Goal: Navigation & Orientation: Find specific page/section

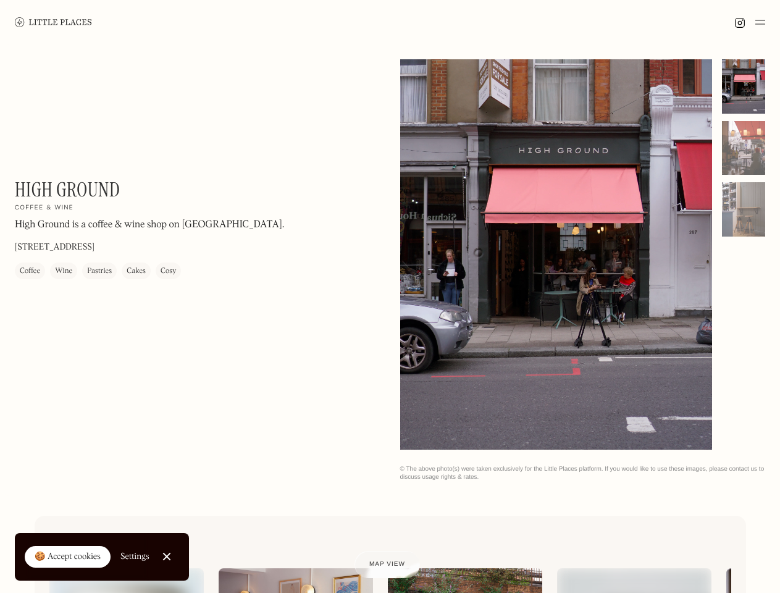
click at [760, 22] on img at bounding box center [760, 22] width 10 height 15
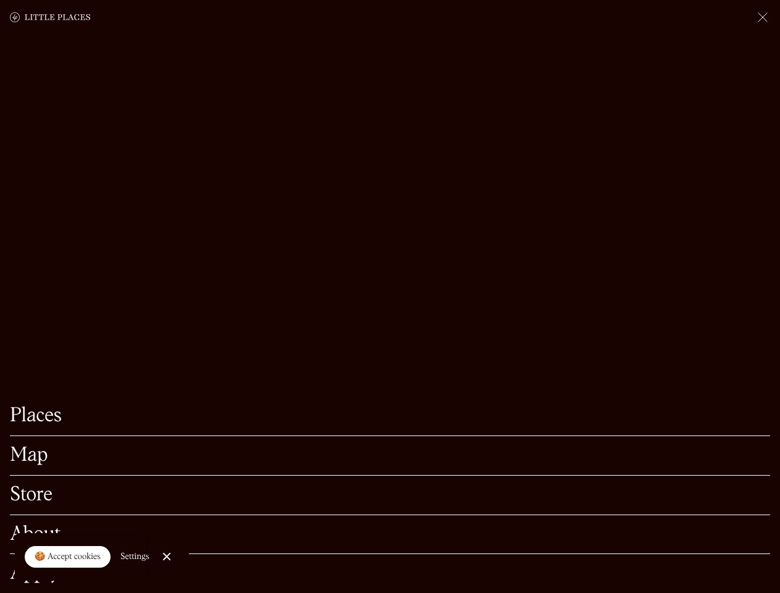
click at [68, 557] on div "🍪 Accept cookies" at bounding box center [68, 557] width 66 height 12
checkbox input "true"
click at [135, 556] on div "Settings" at bounding box center [134, 556] width 29 height 9
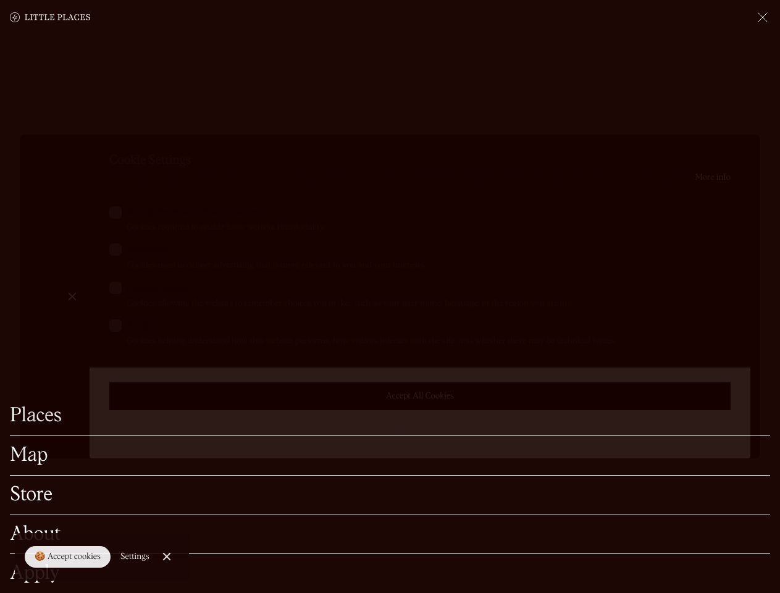
click at [167, 556] on div at bounding box center [390, 296] width 780 height 593
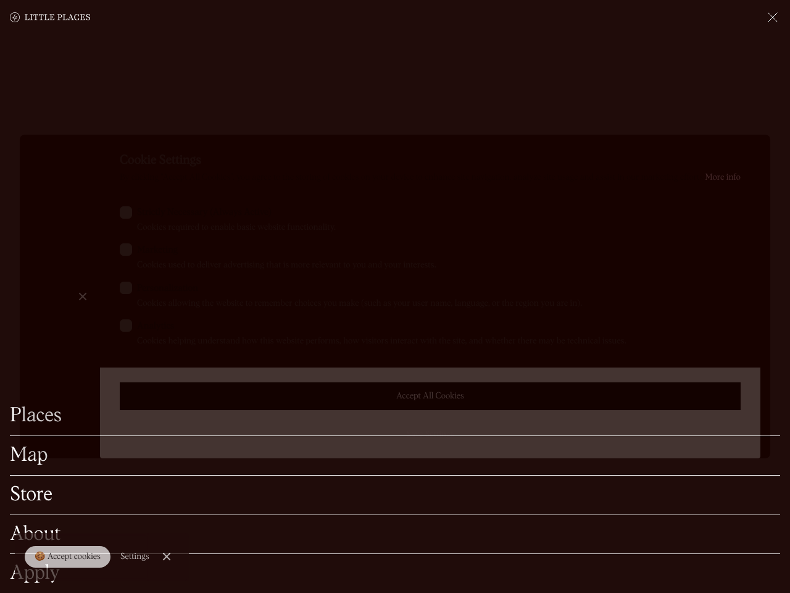
click at [556, 256] on label "Marketing Cookies used to deliver advertising that is more relevant to you and …" at bounding box center [430, 257] width 621 height 28
click at [145, 251] on input "Marketing Cookies used to deliver advertising that is more relevant to you and …" at bounding box center [141, 247] width 8 height 8
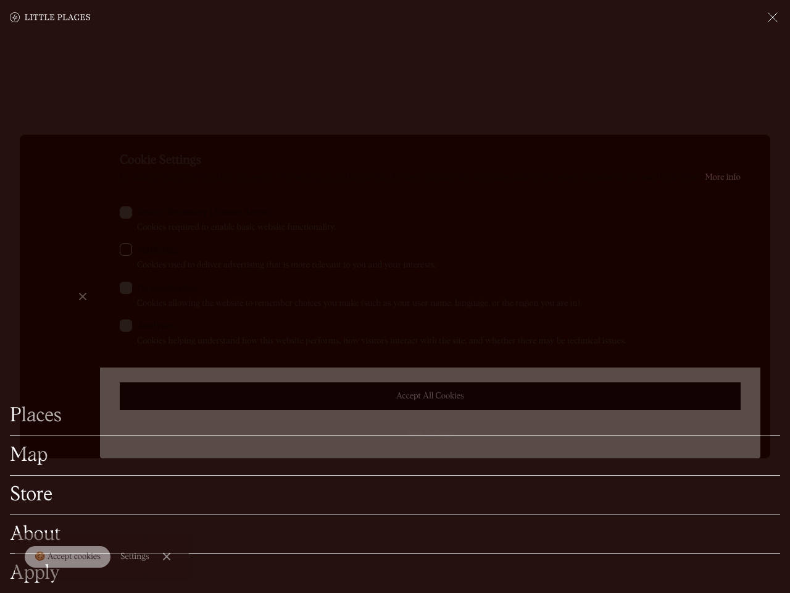
click at [556, 254] on label "Marketing Cookies used to deliver advertising that is more relevant to you and …" at bounding box center [430, 257] width 621 height 28
click at [145, 251] on input "Marketing Cookies used to deliver advertising that is more relevant to you and …" at bounding box center [141, 247] width 8 height 8
checkbox input "true"
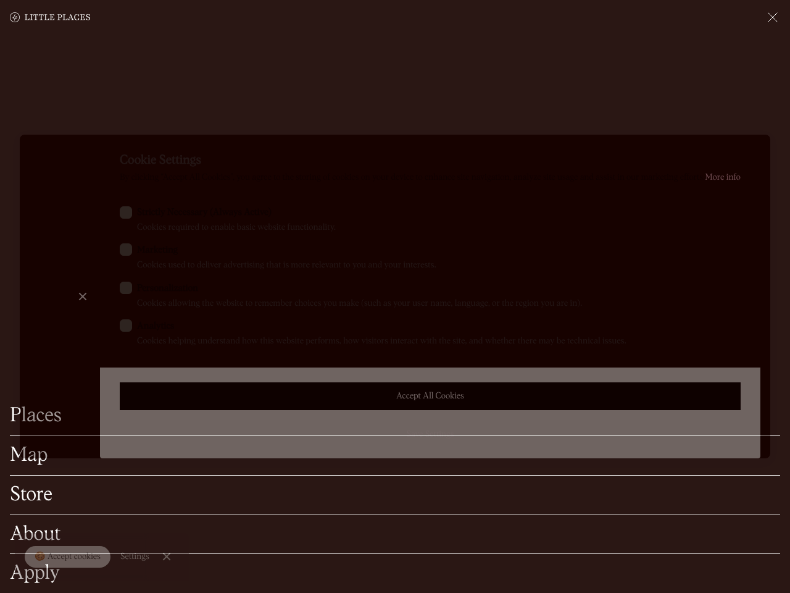
click at [744, 86] on div at bounding box center [395, 296] width 790 height 593
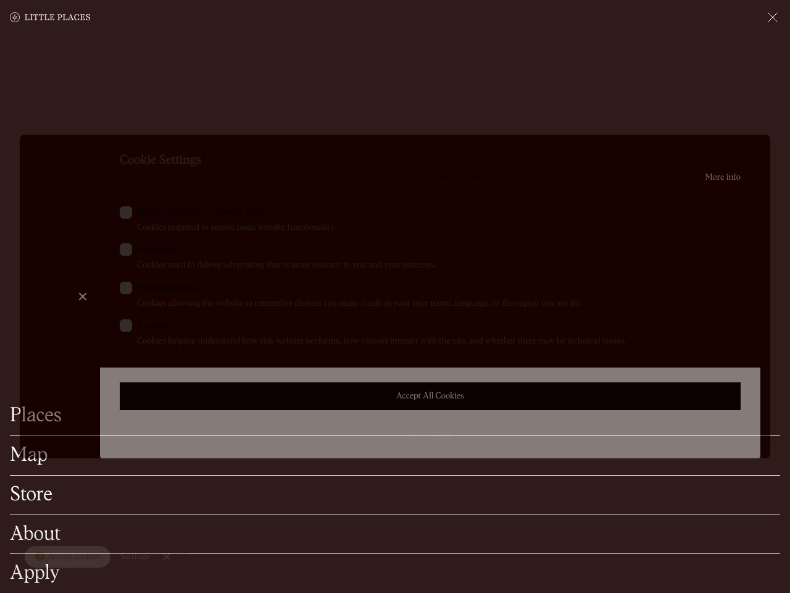
click at [744, 148] on div "Cookie Settings By clicking “Accept All Cookies”, you agree to the storing of c…" at bounding box center [430, 297] width 661 height 324
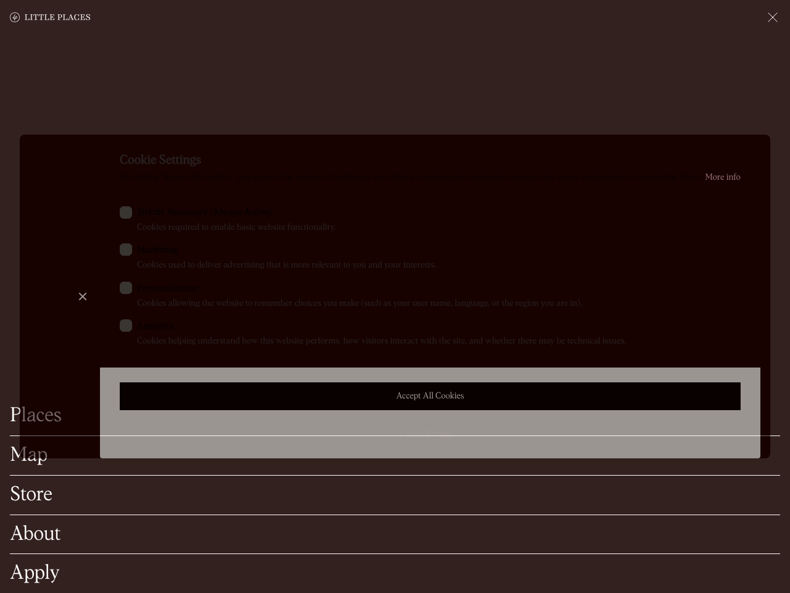
click at [744, 209] on div "Cookie Settings By clicking “Accept All Cookies”, you agree to the storing of c…" at bounding box center [430, 297] width 661 height 324
